Goal: Find contact information

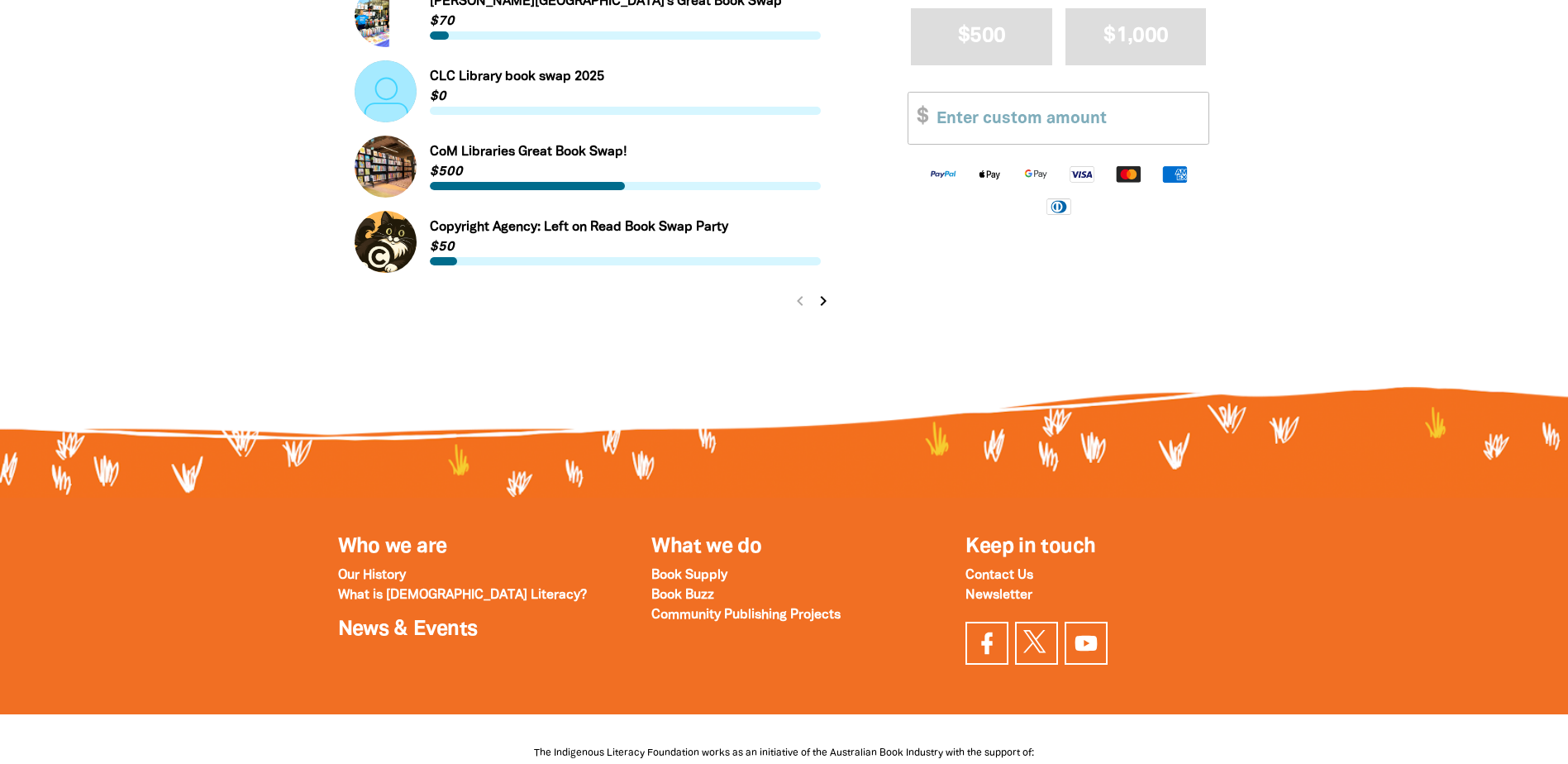
scroll to position [2163, 0]
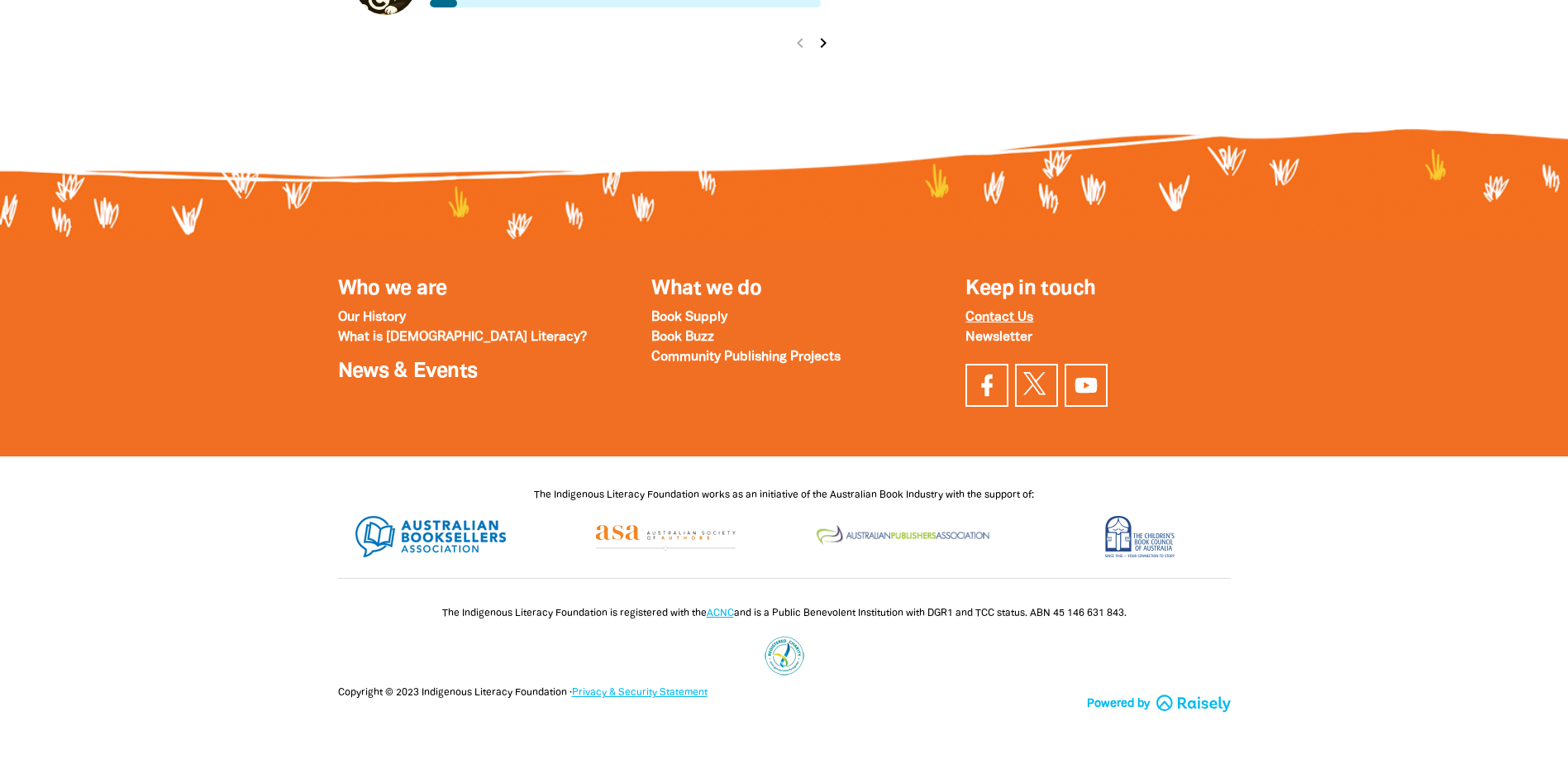
click at [998, 315] on strong "Contact Us" at bounding box center [999, 317] width 68 height 12
